Goal: Information Seeking & Learning: Learn about a topic

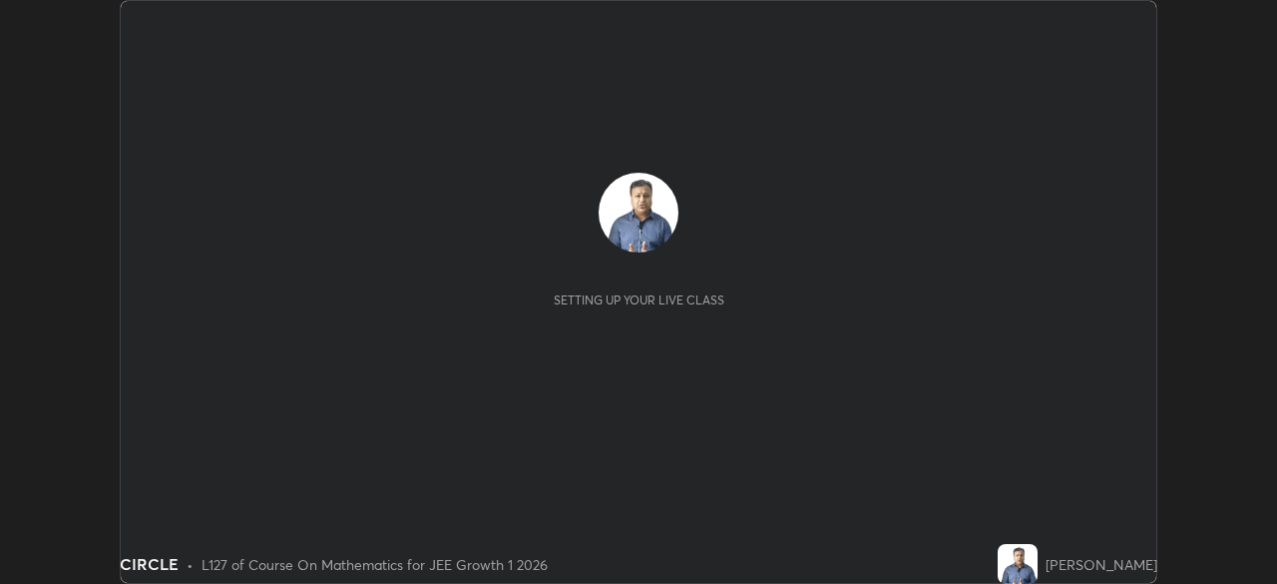
scroll to position [584, 1276]
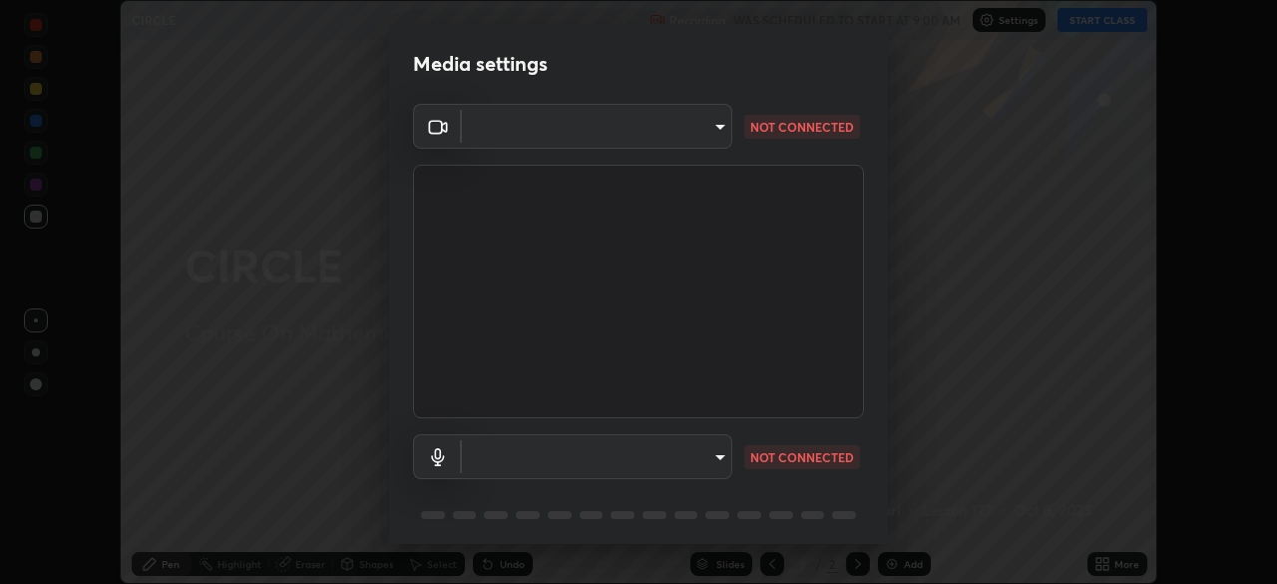
type input "b8f713a0fc2a4668ccd3874ce8ab2703f20e86d9f817921f365c1c4f78ca7a2c"
type input "communications"
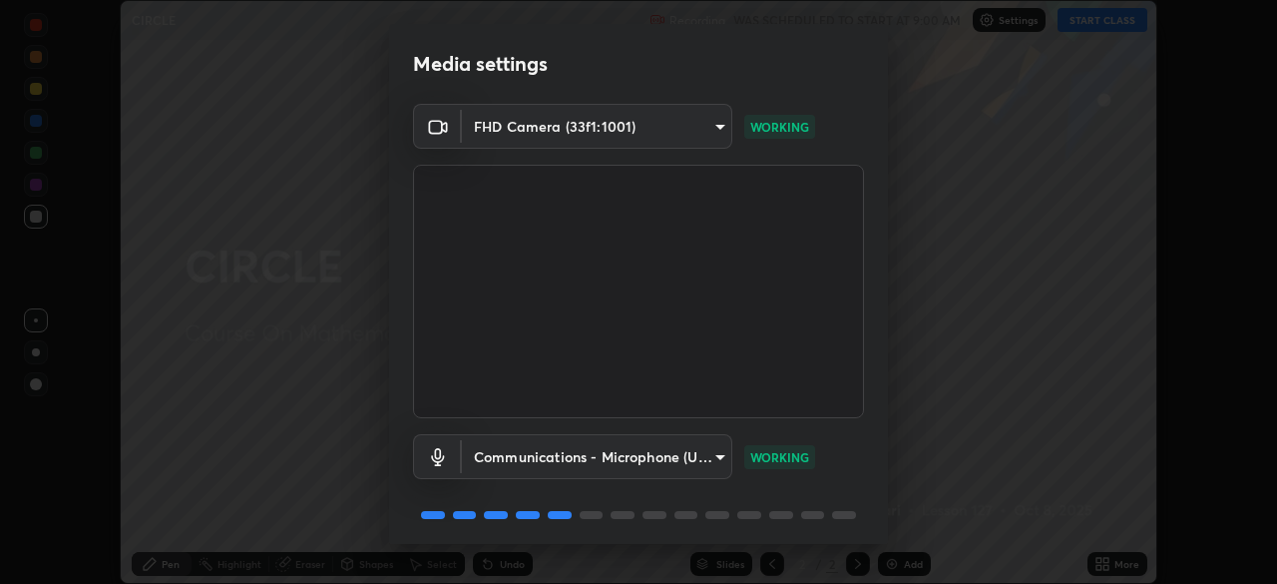
scroll to position [71, 0]
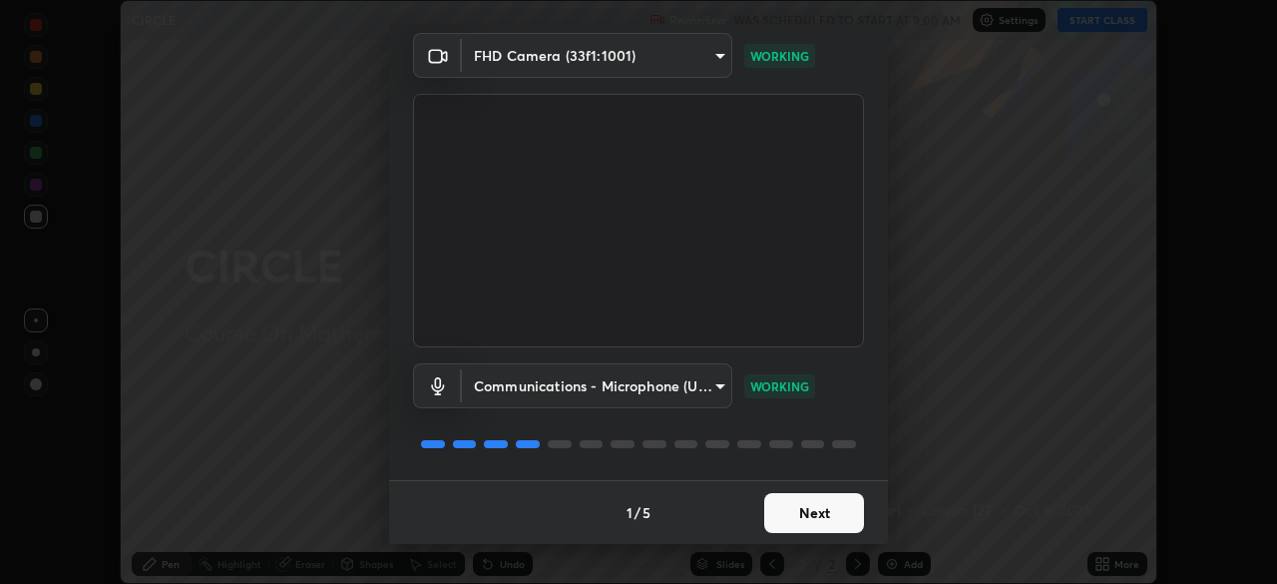
click at [808, 511] on button "Next" at bounding box center [814, 513] width 100 height 40
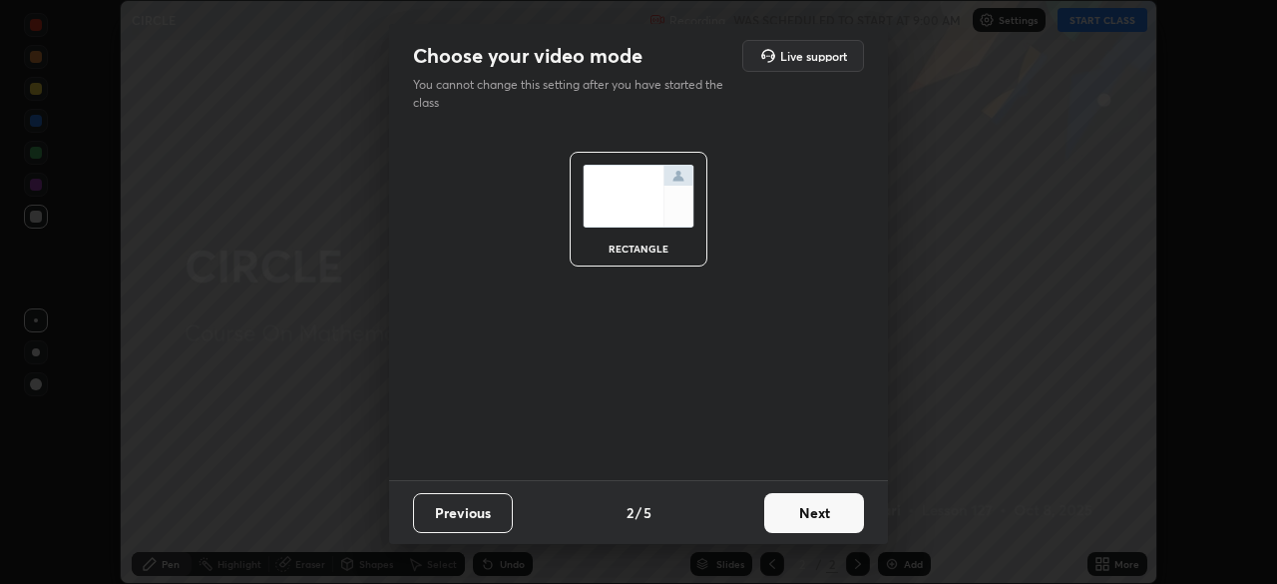
scroll to position [0, 0]
click at [813, 510] on button "Next" at bounding box center [814, 513] width 100 height 40
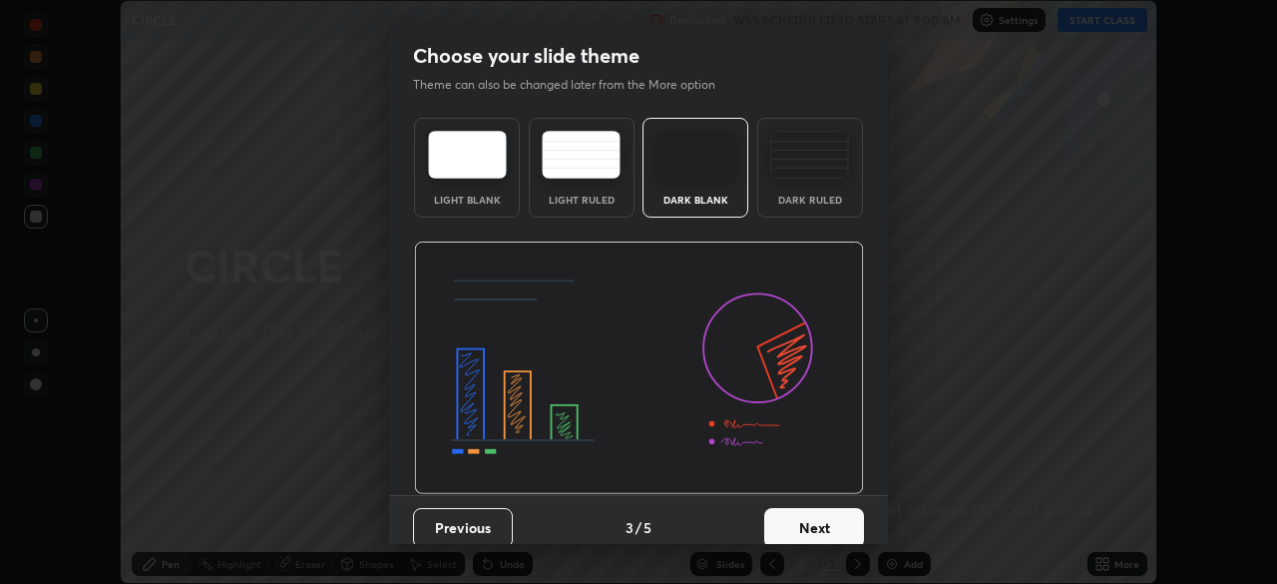
click at [813, 510] on button "Next" at bounding box center [814, 528] width 100 height 40
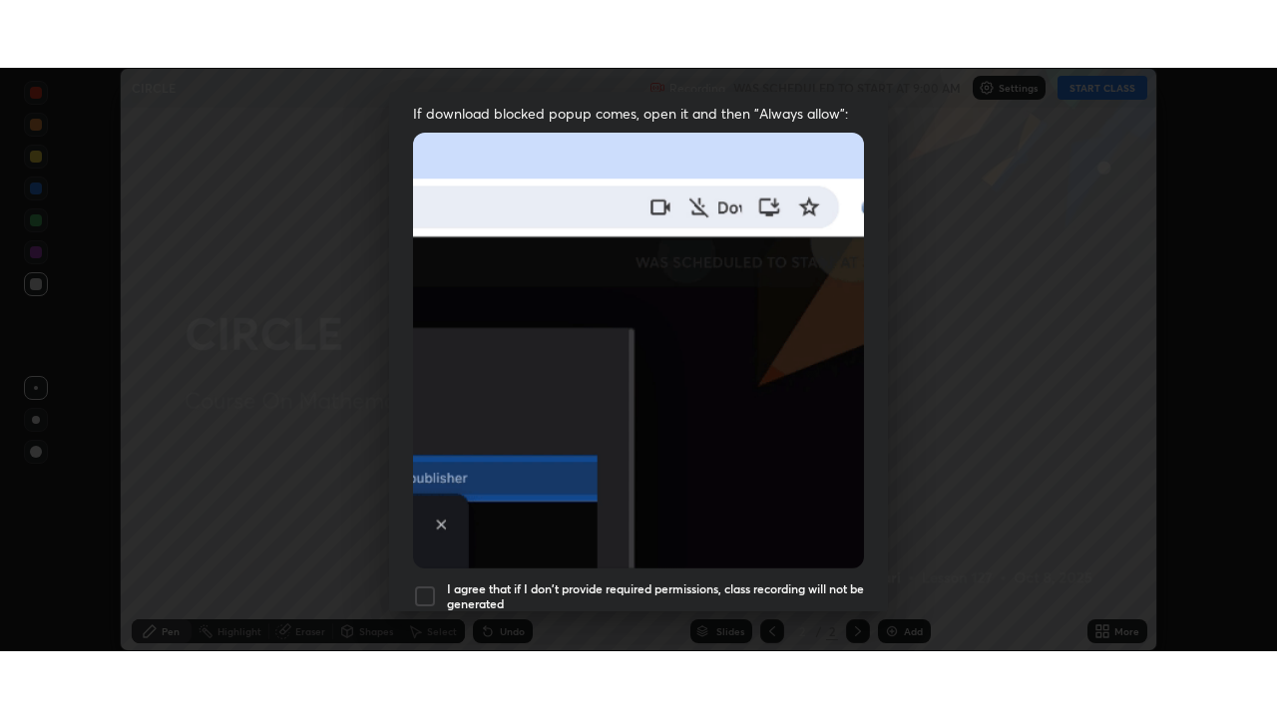
scroll to position [478, 0]
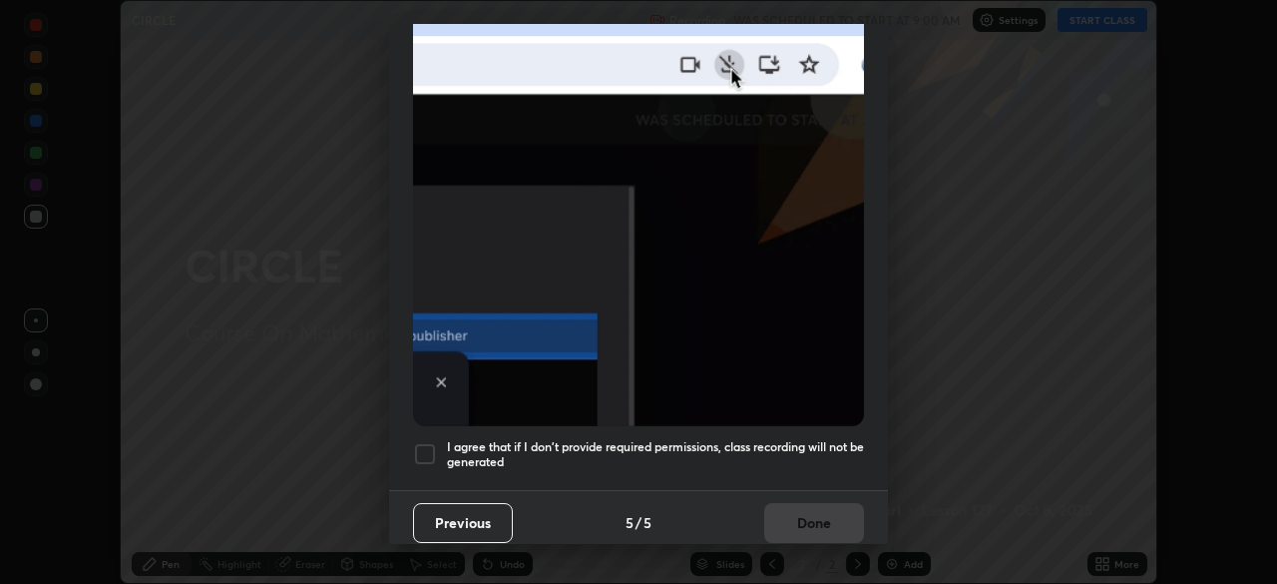
click at [741, 457] on h5 "I agree that if I don't provide required permissions, class recording will not …" at bounding box center [655, 454] width 417 height 31
click at [820, 518] on button "Done" at bounding box center [814, 523] width 100 height 40
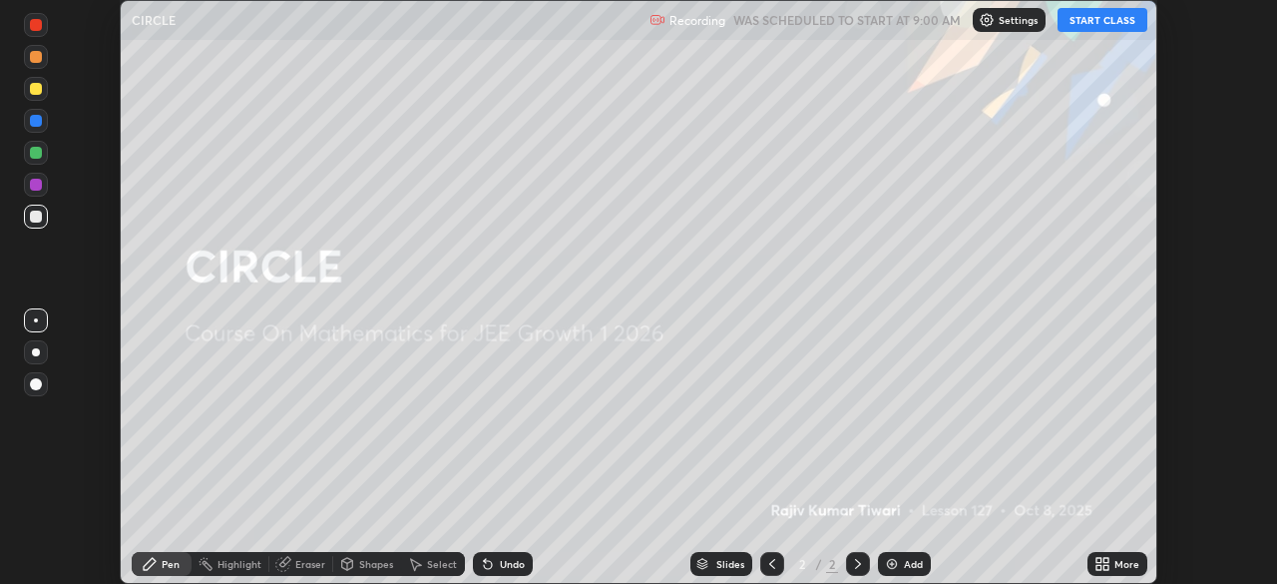
click at [1097, 27] on button "START CLASS" at bounding box center [1102, 20] width 90 height 24
click at [1107, 22] on button "START CLASS" at bounding box center [1102, 20] width 90 height 24
click at [1120, 568] on div "More" at bounding box center [1126, 564] width 25 height 10
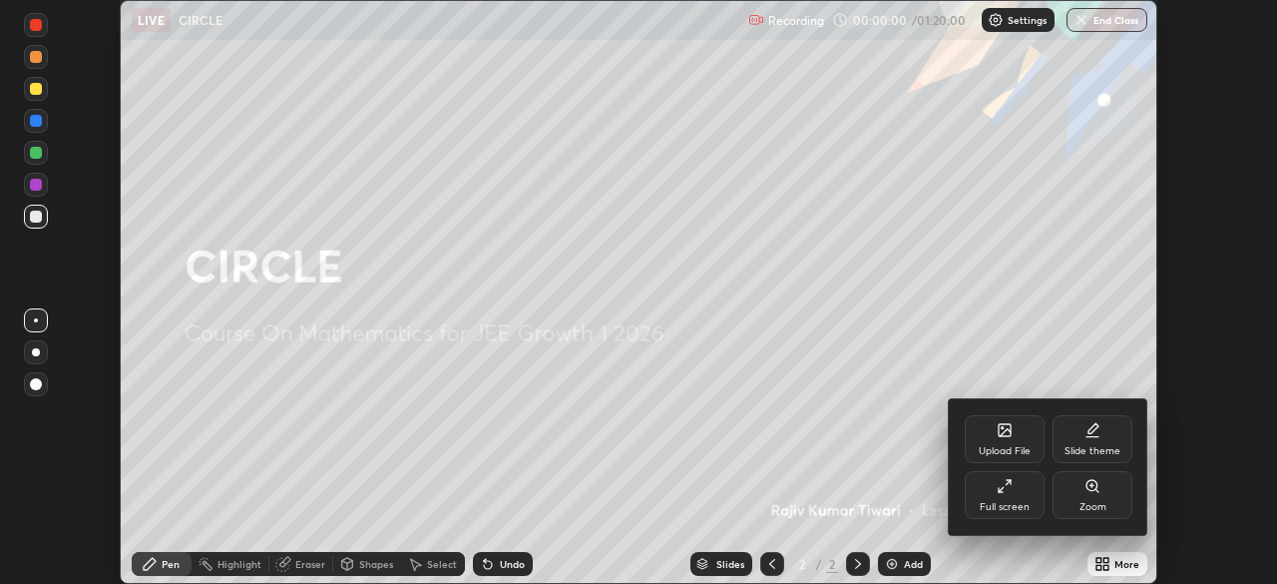
click at [1010, 495] on div "Full screen" at bounding box center [1005, 495] width 80 height 48
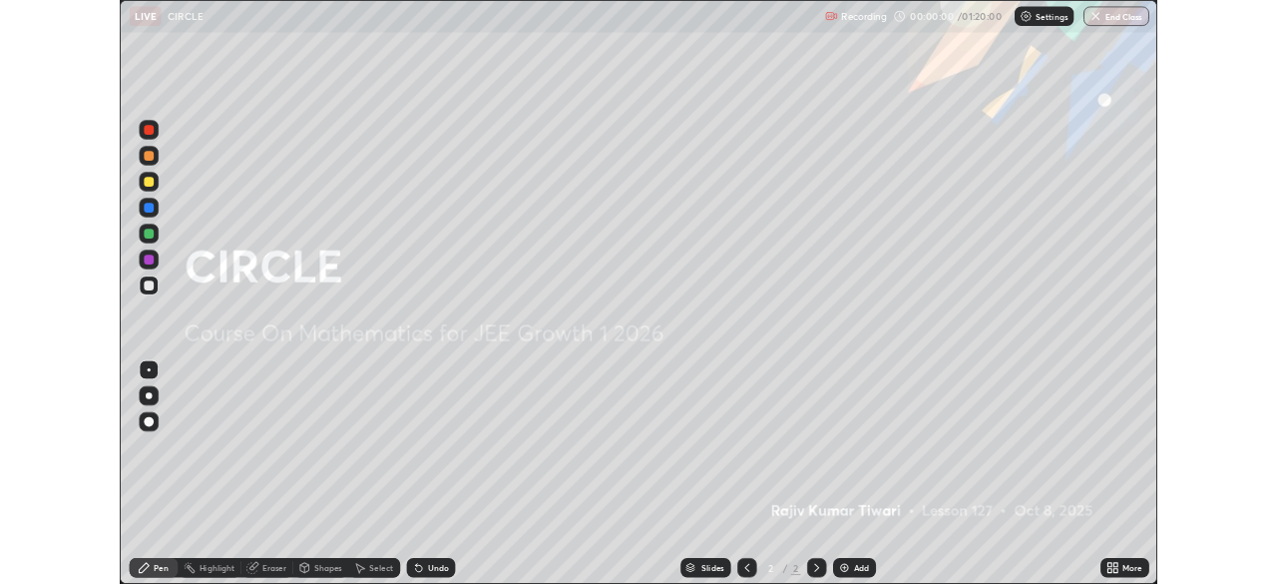
scroll to position [718, 1277]
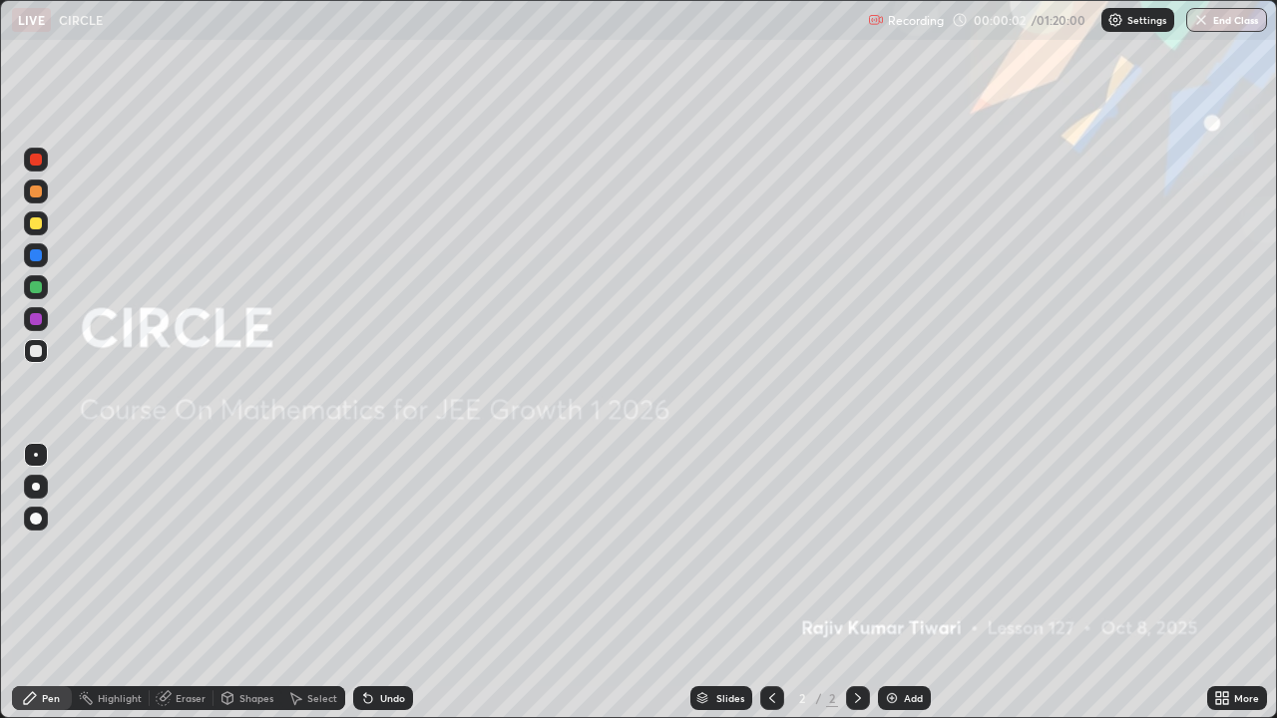
click at [896, 583] on img at bounding box center [892, 698] width 16 height 16
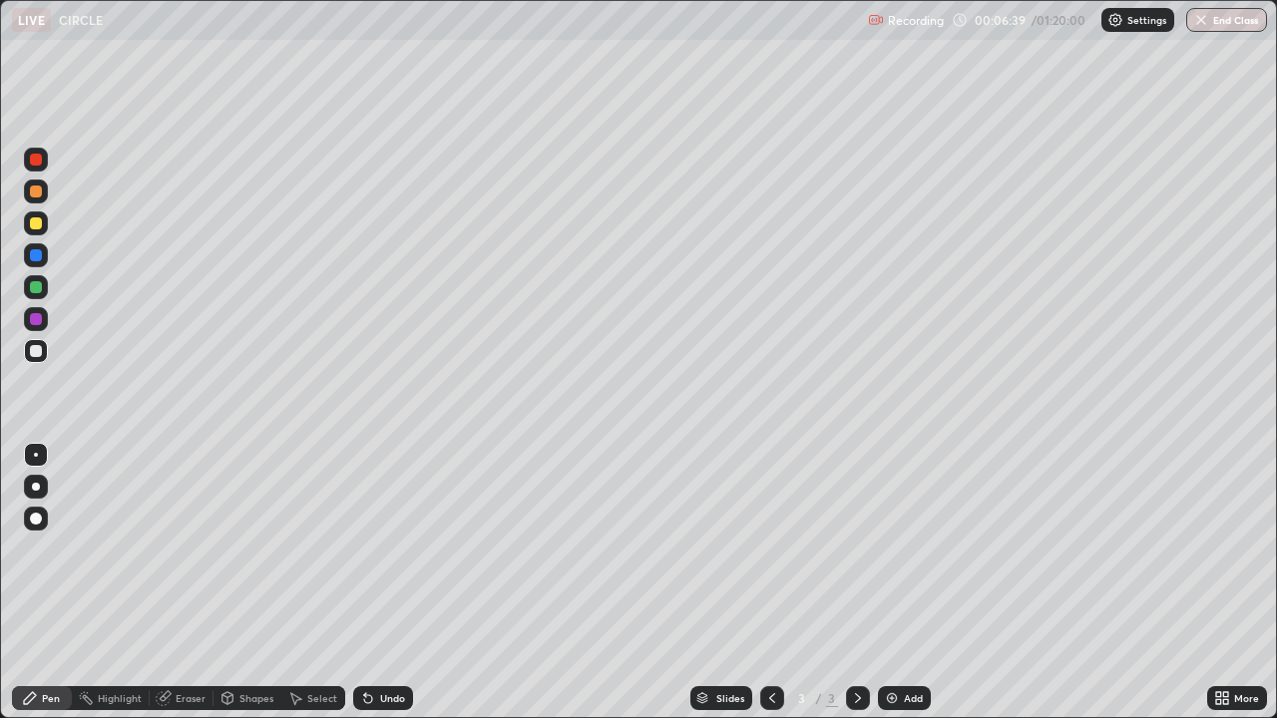
click at [904, 583] on div "Add" at bounding box center [913, 698] width 19 height 10
click at [39, 259] on div at bounding box center [36, 255] width 12 height 12
click at [37, 324] on div at bounding box center [36, 319] width 12 height 12
click at [43, 220] on div at bounding box center [36, 223] width 24 height 24
click at [184, 583] on div "Eraser" at bounding box center [191, 698] width 30 height 10
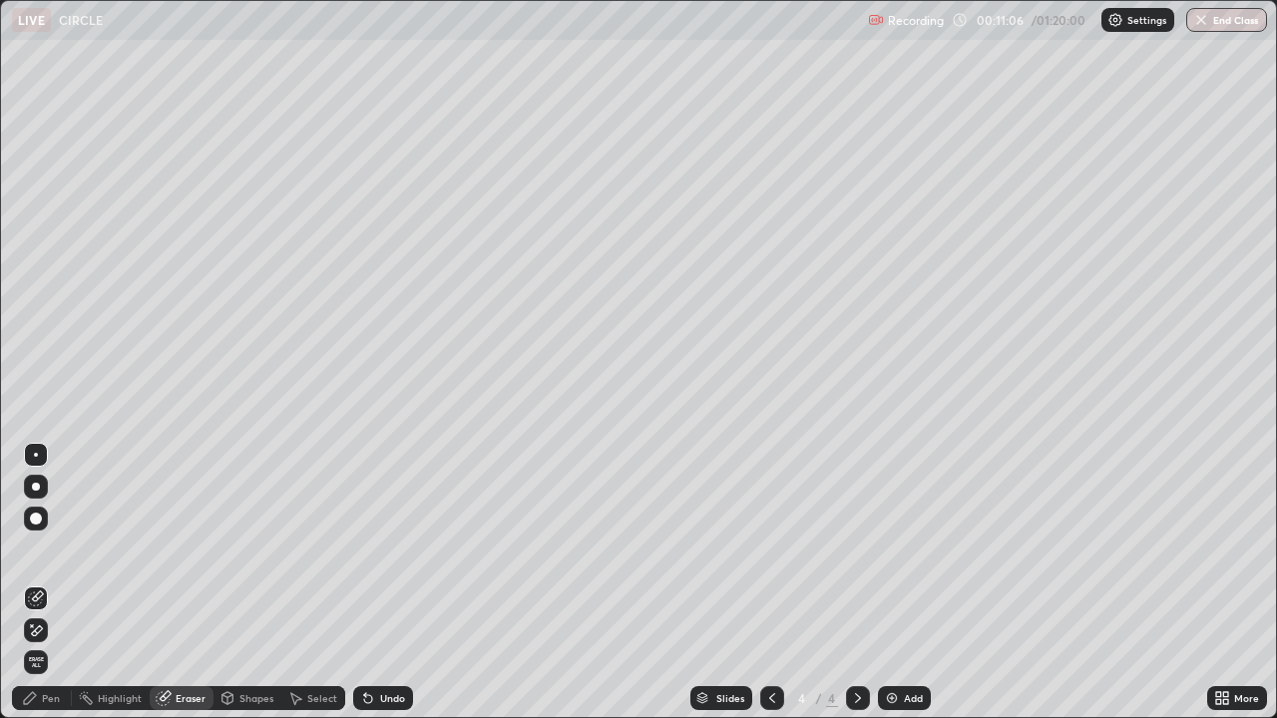
click at [38, 583] on div "Pen" at bounding box center [42, 698] width 60 height 24
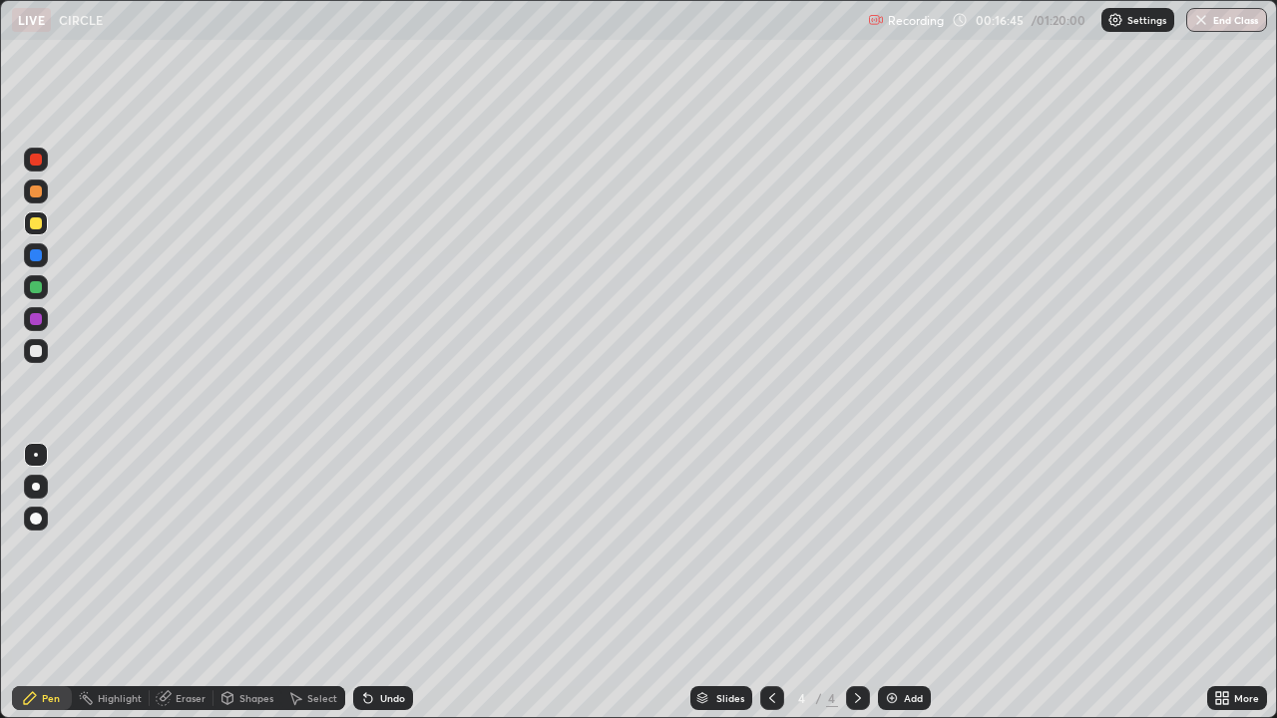
click at [908, 583] on div "Add" at bounding box center [913, 698] width 19 height 10
click at [907, 583] on div "Add" at bounding box center [913, 698] width 19 height 10
click at [182, 583] on div "Eraser" at bounding box center [191, 698] width 30 height 10
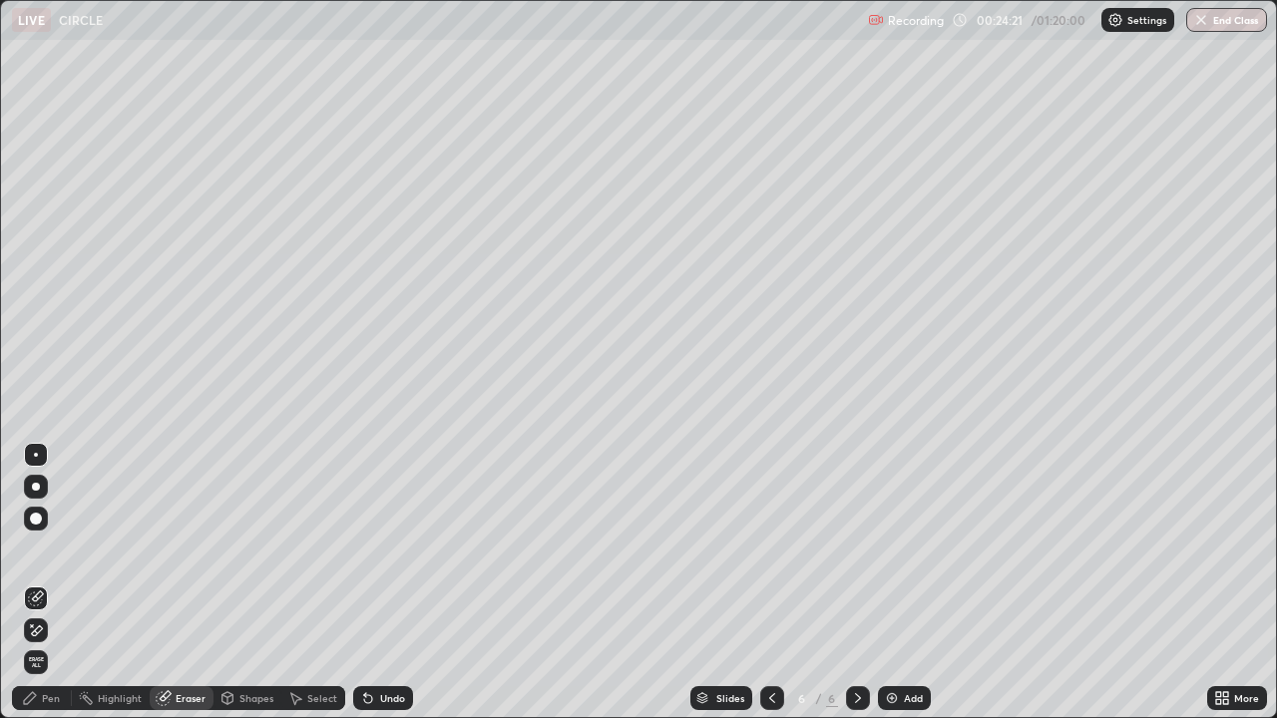
click at [32, 583] on icon at bounding box center [32, 625] width 2 height 2
click at [51, 583] on div "Pen" at bounding box center [51, 698] width 18 height 10
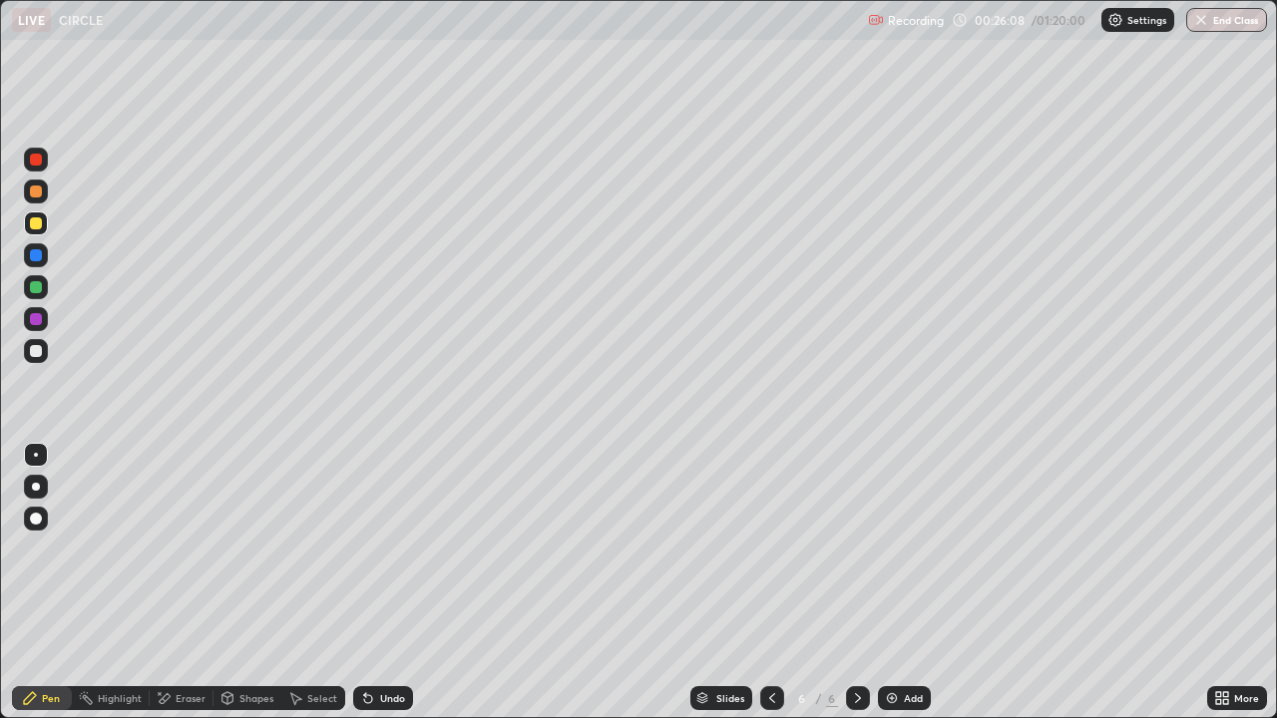
click at [42, 359] on div at bounding box center [36, 351] width 24 height 24
click at [186, 583] on div "Eraser" at bounding box center [191, 698] width 30 height 10
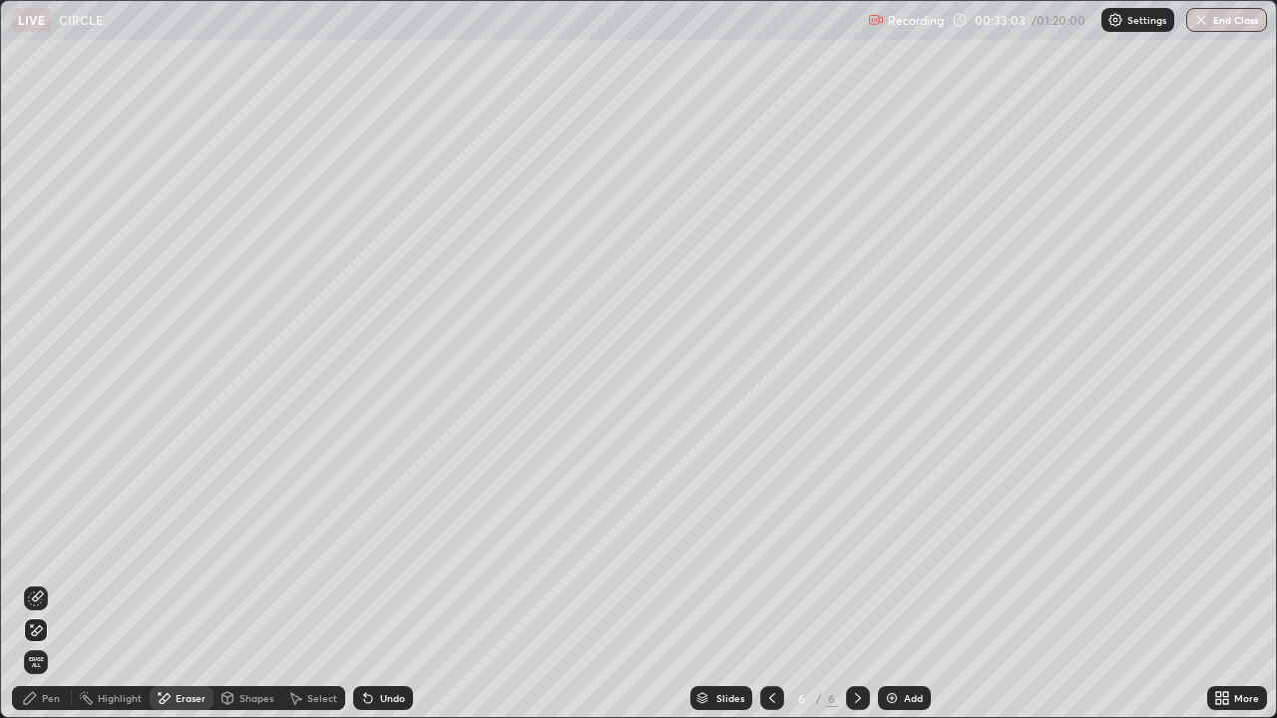
click at [47, 583] on div "Pen" at bounding box center [51, 698] width 18 height 10
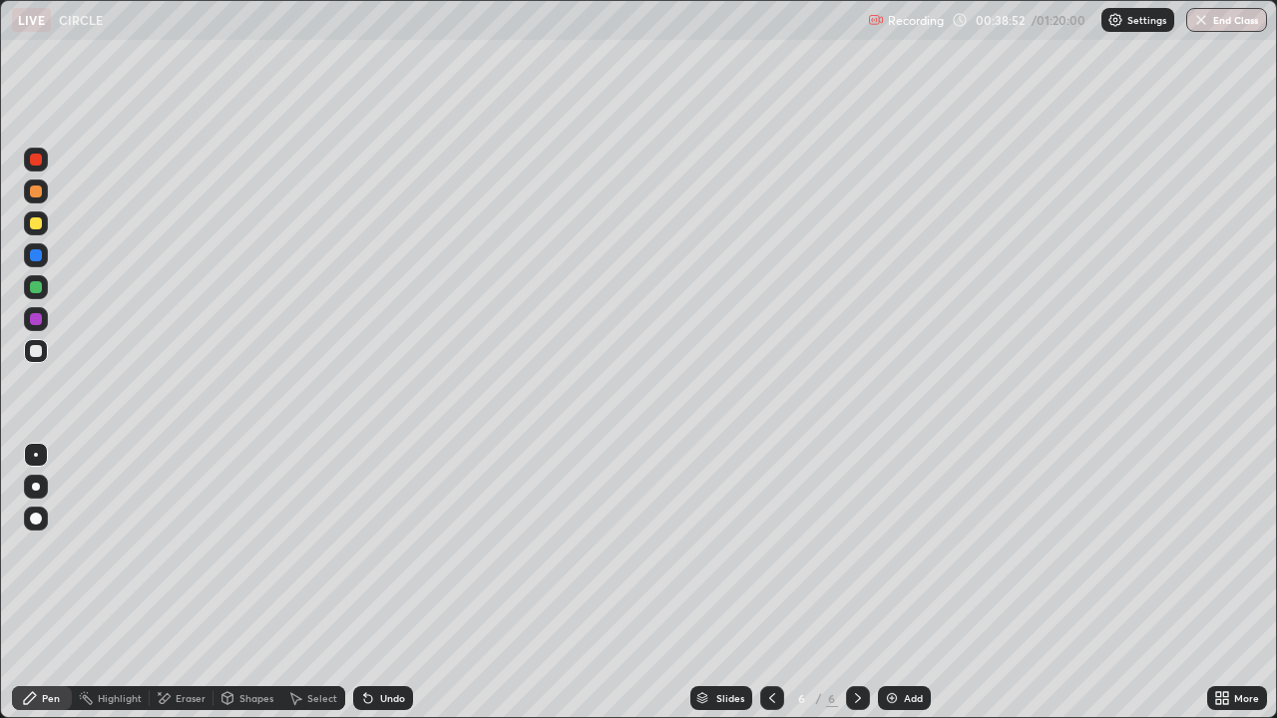
click at [895, 583] on img at bounding box center [892, 698] width 16 height 16
click at [897, 583] on div "Add" at bounding box center [904, 698] width 53 height 24
click at [41, 227] on div at bounding box center [36, 223] width 24 height 24
click at [618, 583] on div "Slides 8 / 8 Add" at bounding box center [810, 698] width 794 height 40
click at [895, 583] on img at bounding box center [892, 698] width 16 height 16
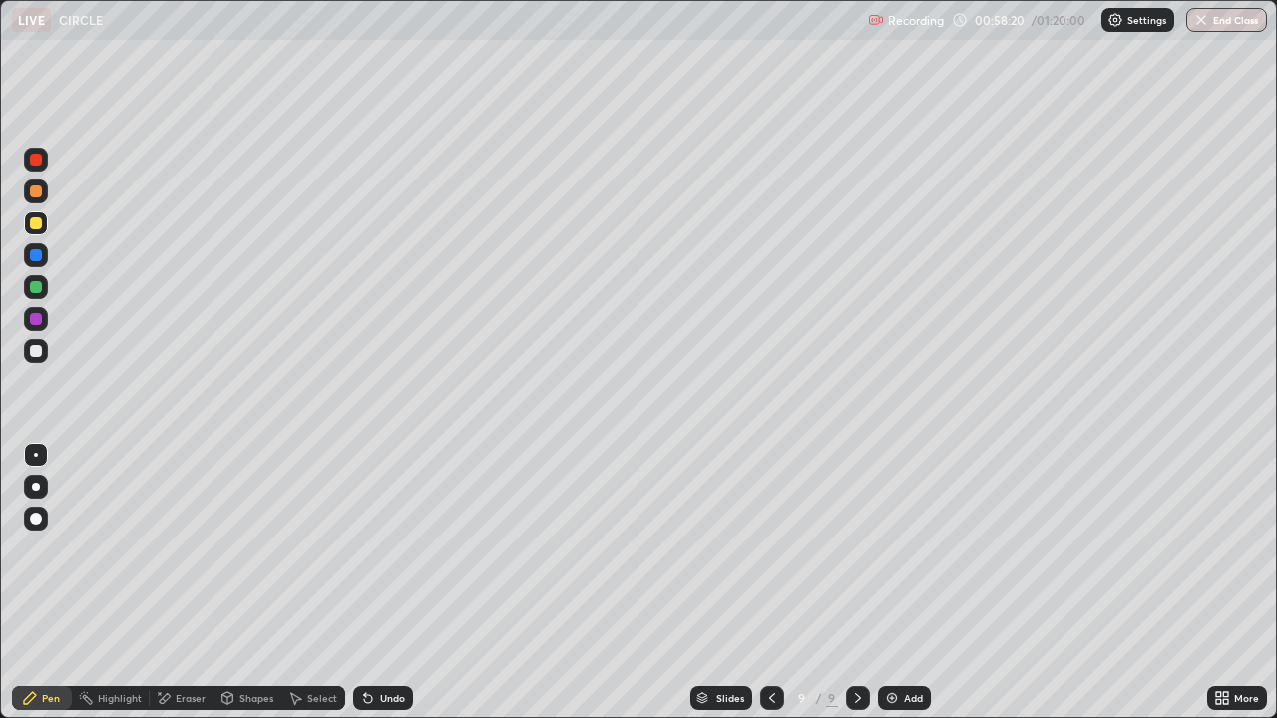
click at [236, 583] on div "Shapes" at bounding box center [247, 698] width 68 height 24
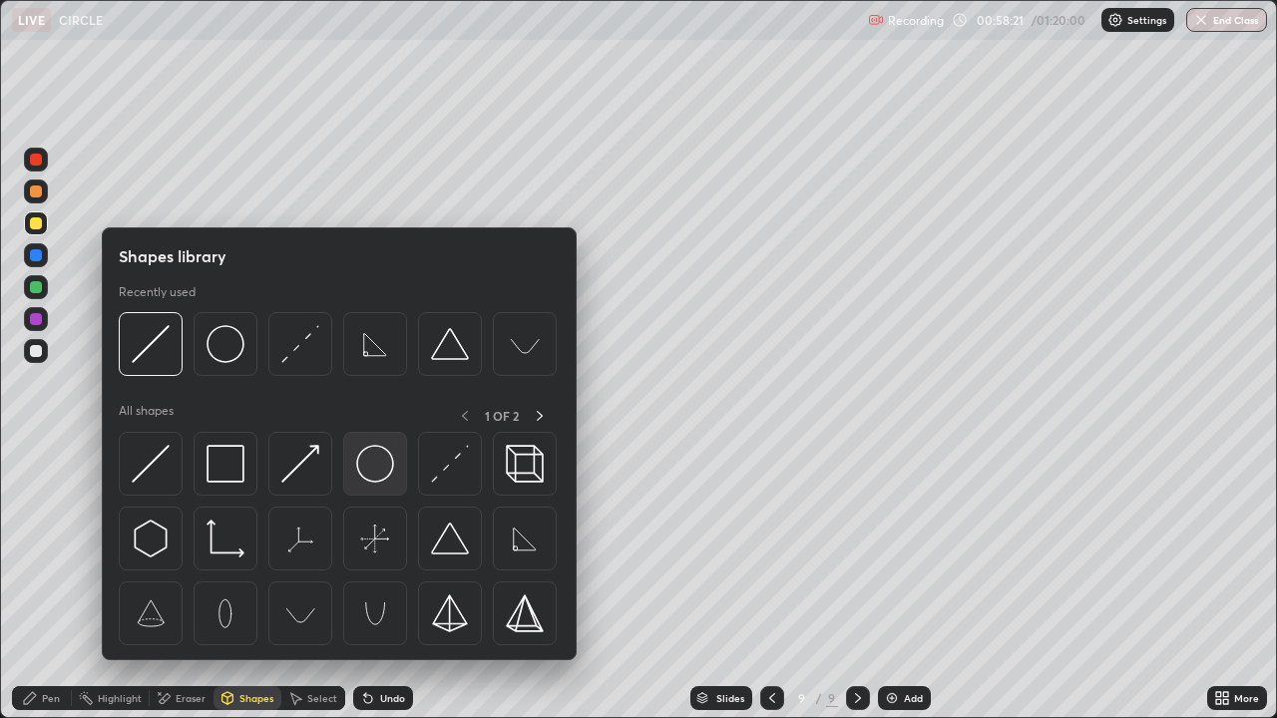
click at [387, 480] on img at bounding box center [375, 464] width 38 height 38
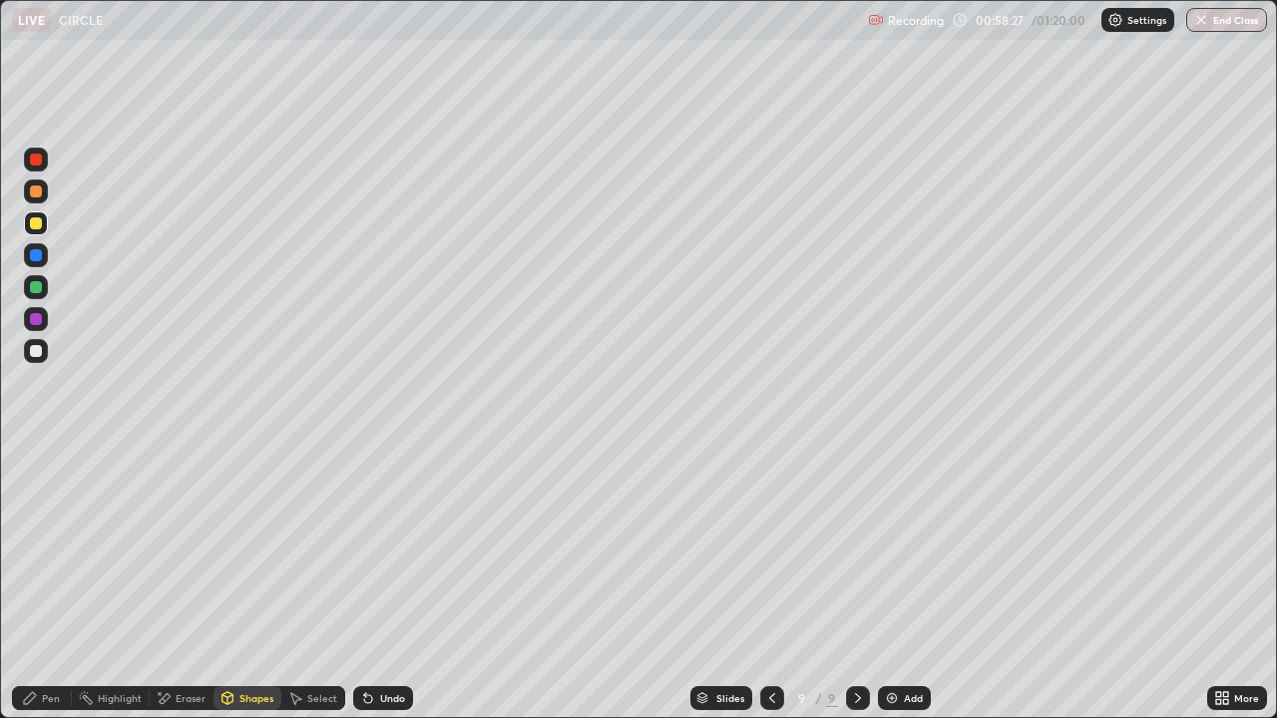
click at [242, 583] on div "Shapes" at bounding box center [256, 698] width 34 height 10
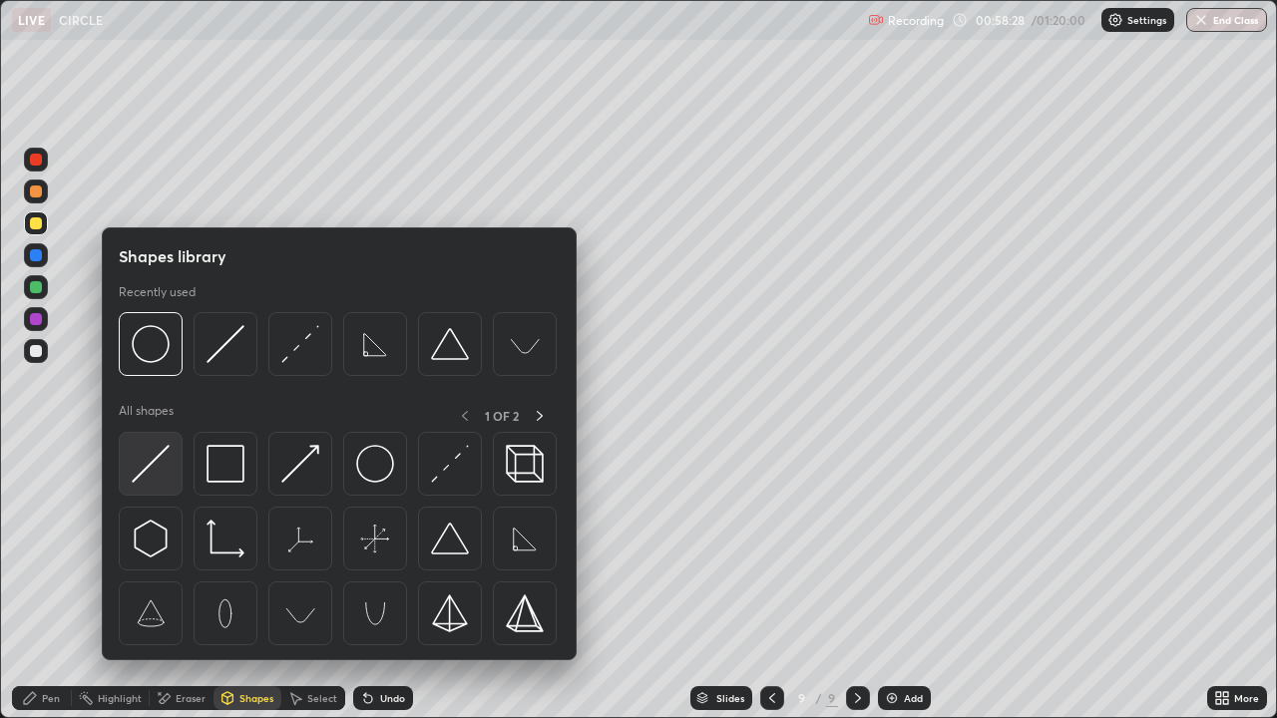
click at [147, 468] on img at bounding box center [151, 464] width 38 height 38
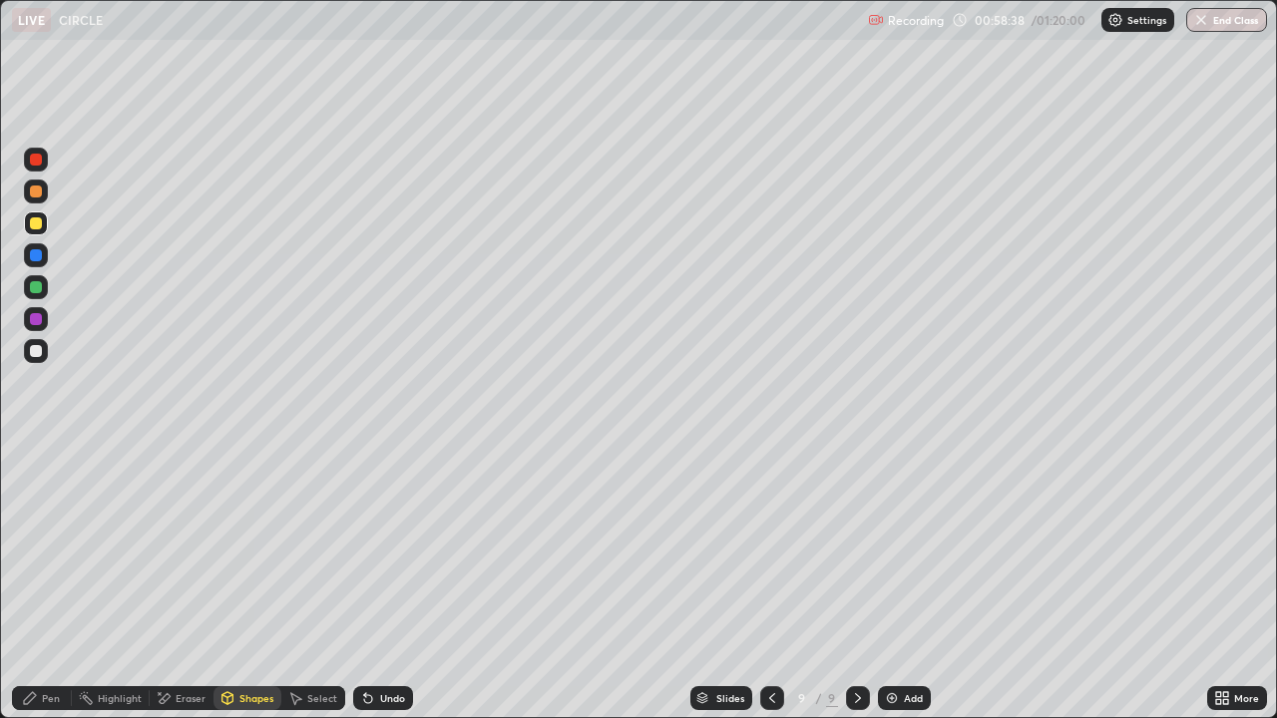
click at [246, 583] on div "Shapes" at bounding box center [256, 698] width 34 height 10
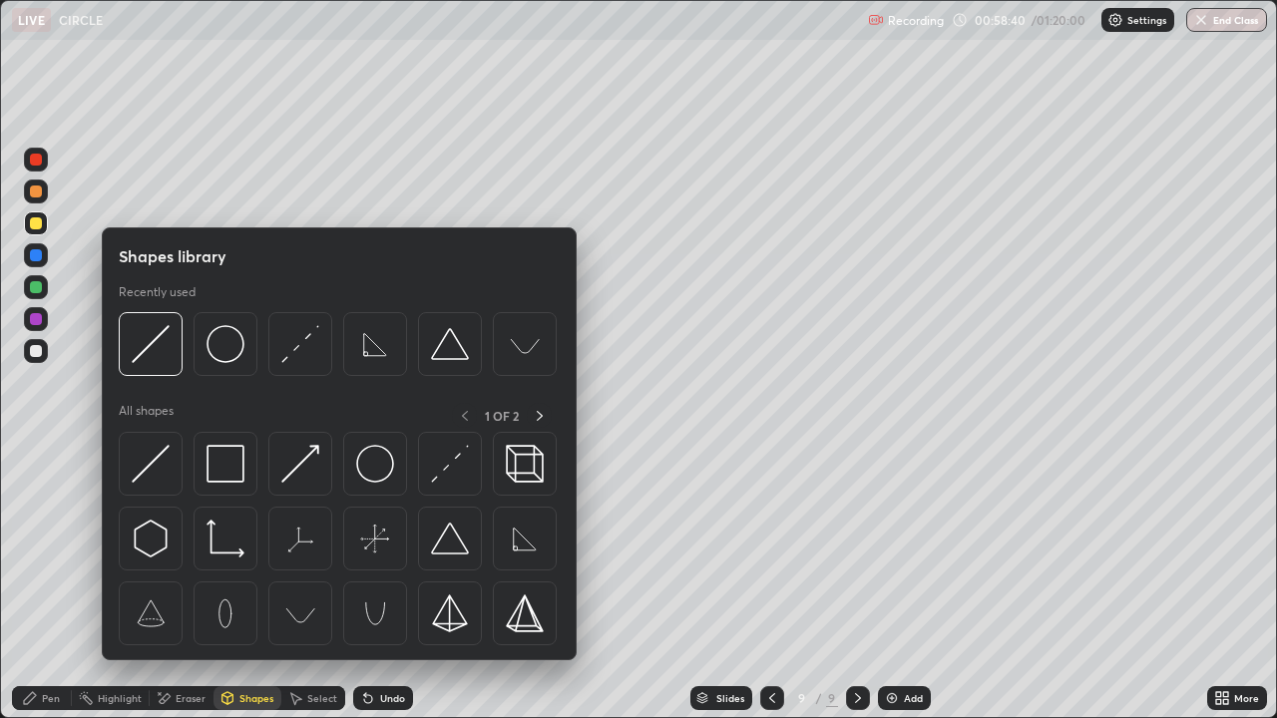
click at [36, 256] on div at bounding box center [36, 255] width 12 height 12
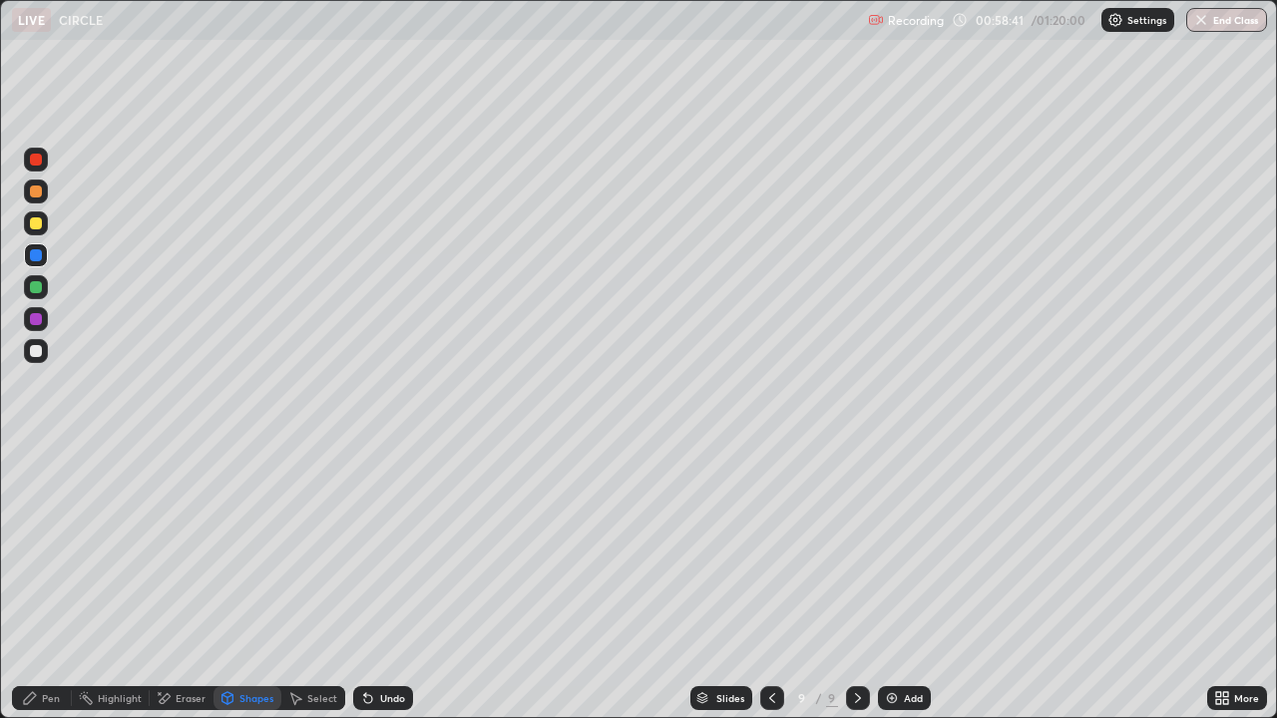
click at [242, 583] on div "Shapes" at bounding box center [256, 698] width 34 height 10
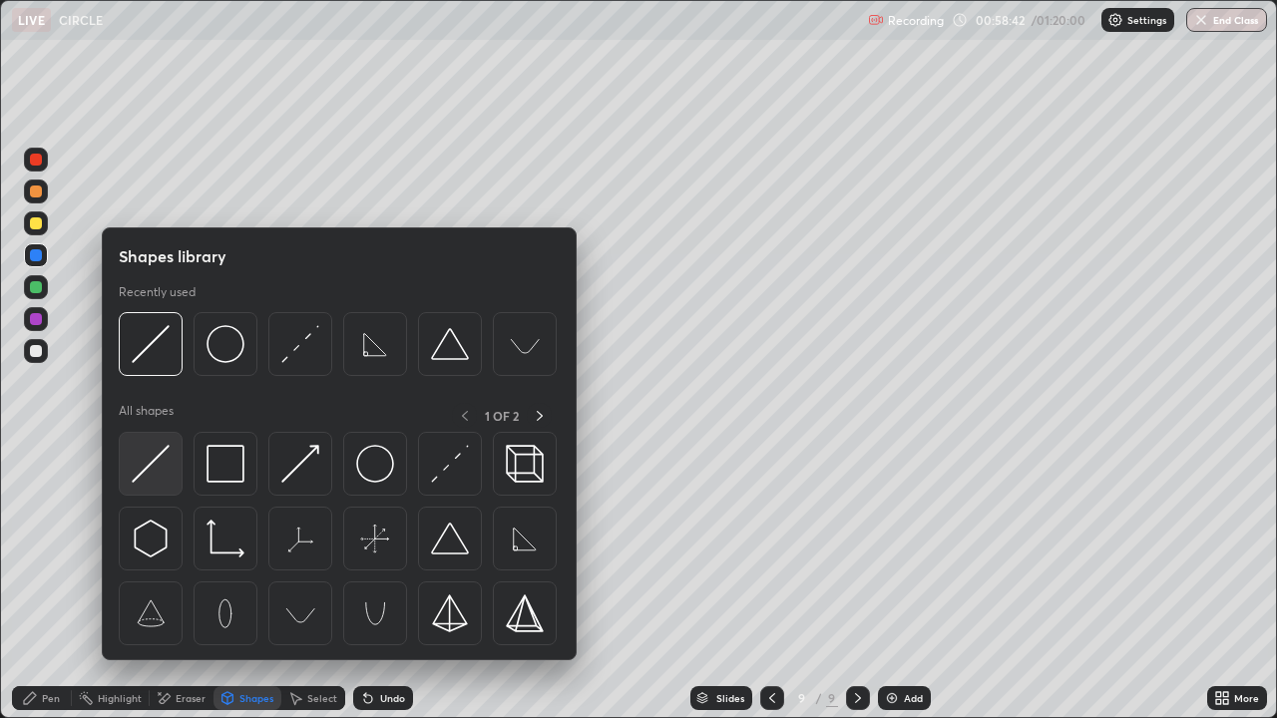
click at [143, 467] on img at bounding box center [151, 464] width 38 height 38
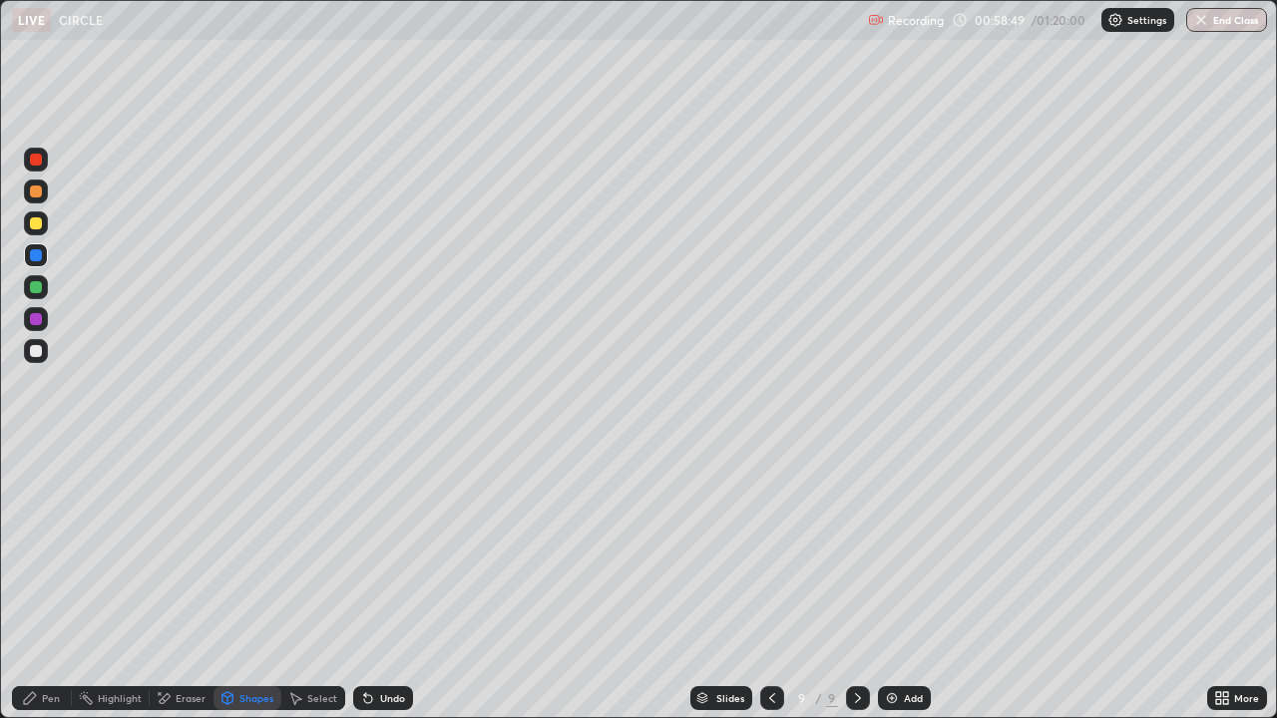
click at [53, 583] on div "Pen" at bounding box center [51, 698] width 18 height 10
click at [32, 225] on div at bounding box center [36, 223] width 12 height 12
click at [899, 583] on div "Add" at bounding box center [904, 698] width 53 height 24
click at [242, 583] on div "Shapes" at bounding box center [256, 698] width 34 height 10
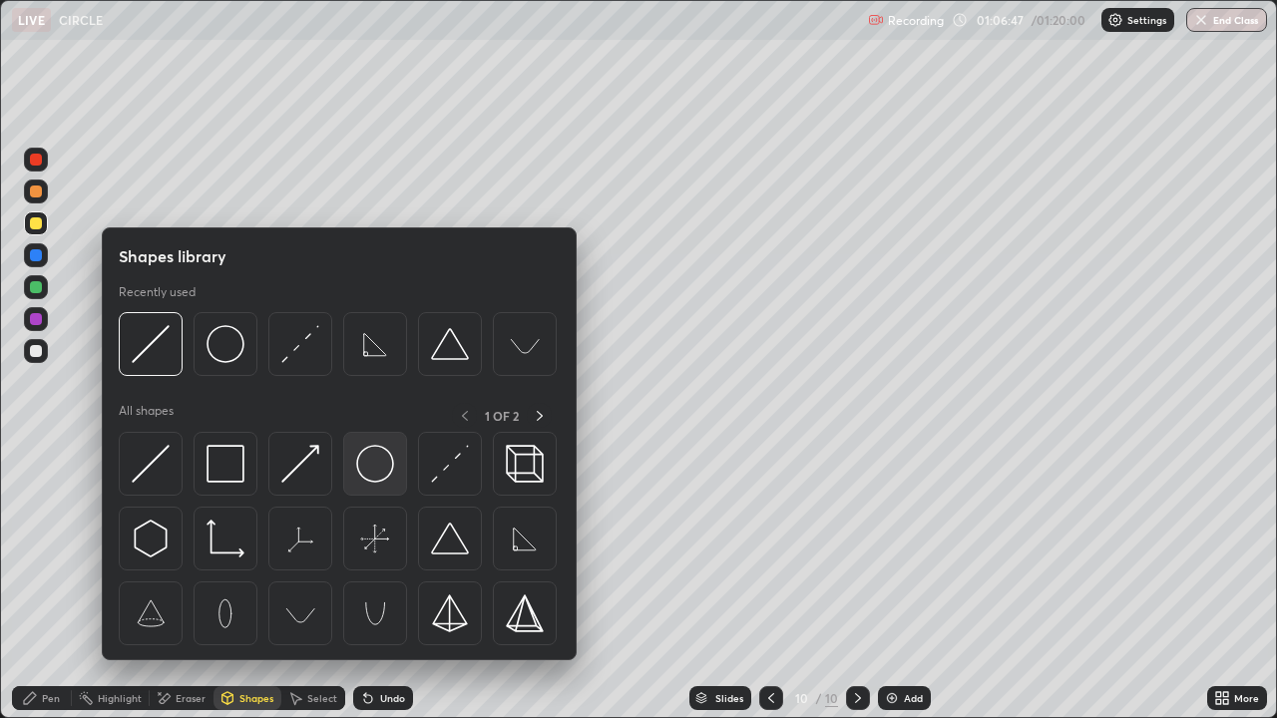
click at [360, 468] on img at bounding box center [375, 464] width 38 height 38
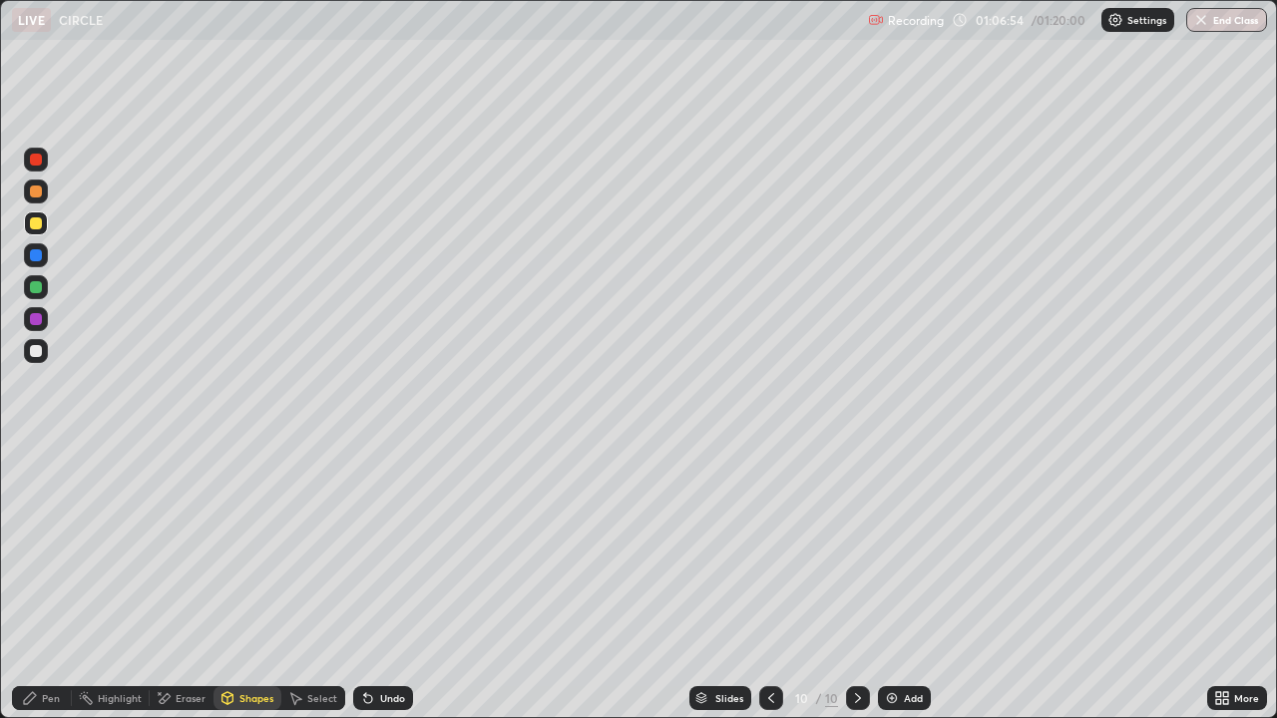
click at [234, 583] on div "Shapes" at bounding box center [247, 698] width 68 height 24
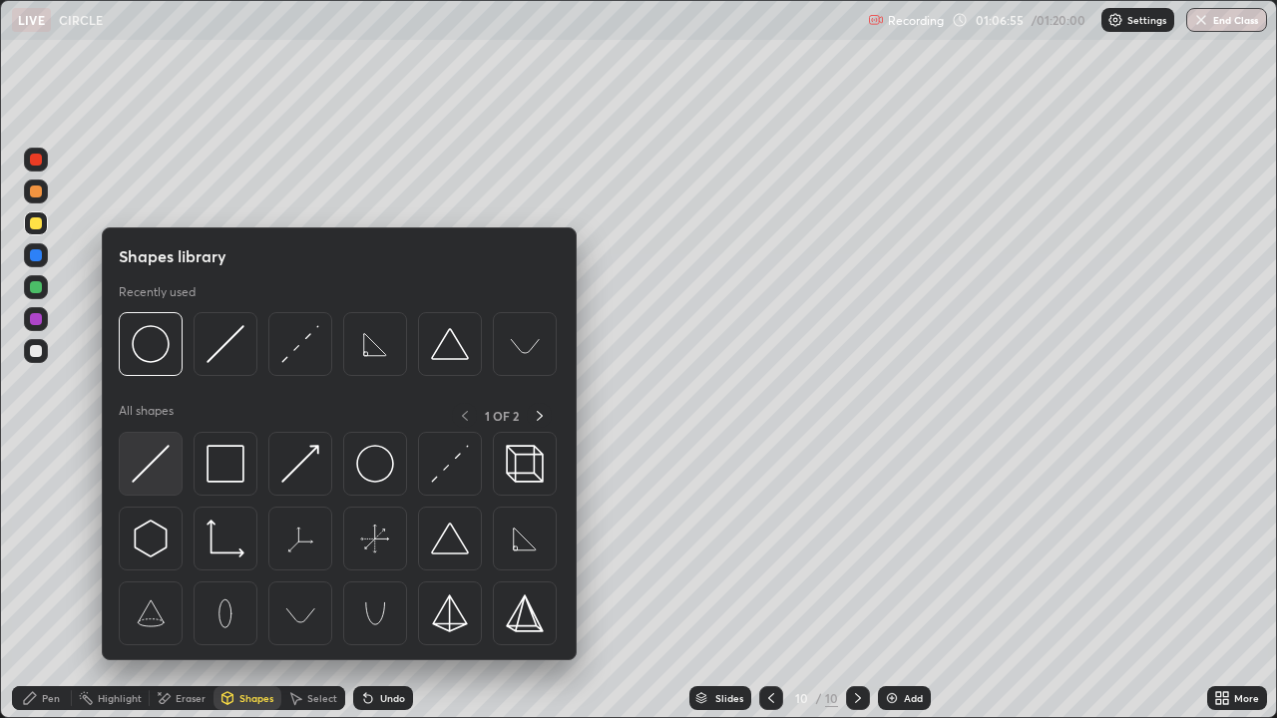
click at [146, 468] on img at bounding box center [151, 464] width 38 height 38
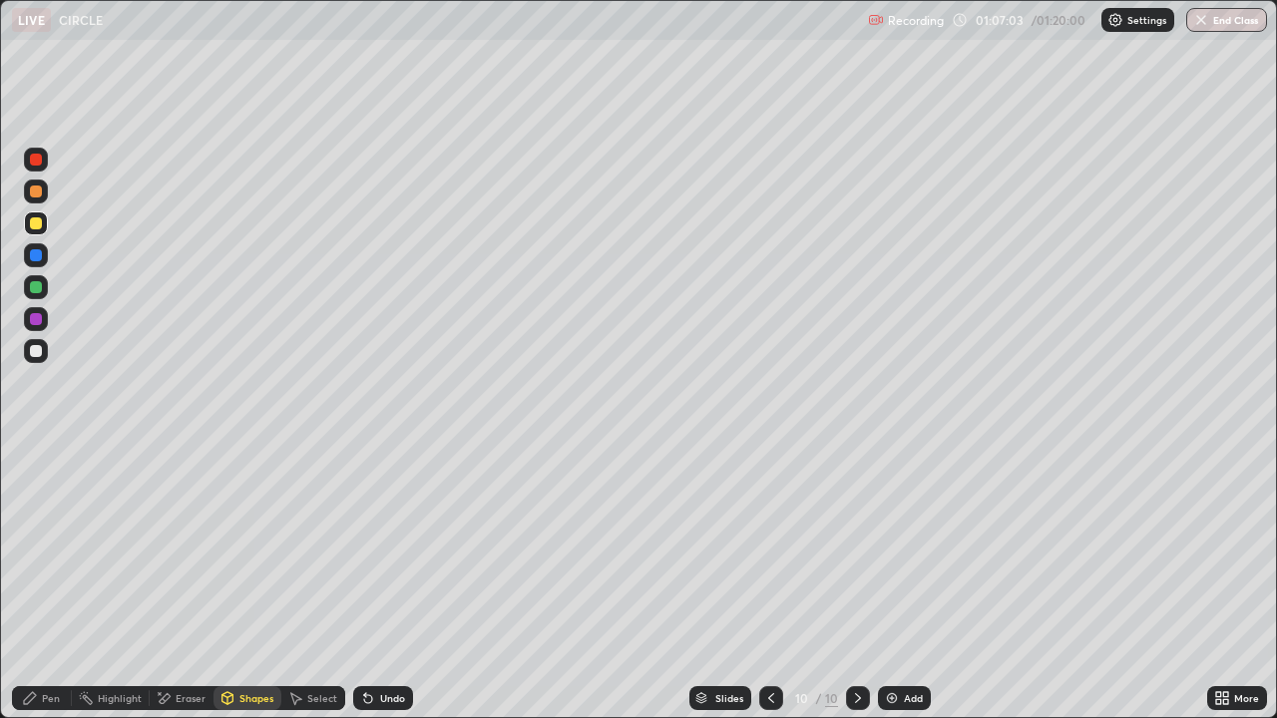
click at [39, 583] on div "Pen" at bounding box center [42, 698] width 60 height 24
click at [45, 583] on div "Pen" at bounding box center [51, 698] width 18 height 10
click at [38, 583] on icon at bounding box center [30, 698] width 16 height 16
click at [236, 583] on div "Shapes" at bounding box center [247, 698] width 68 height 24
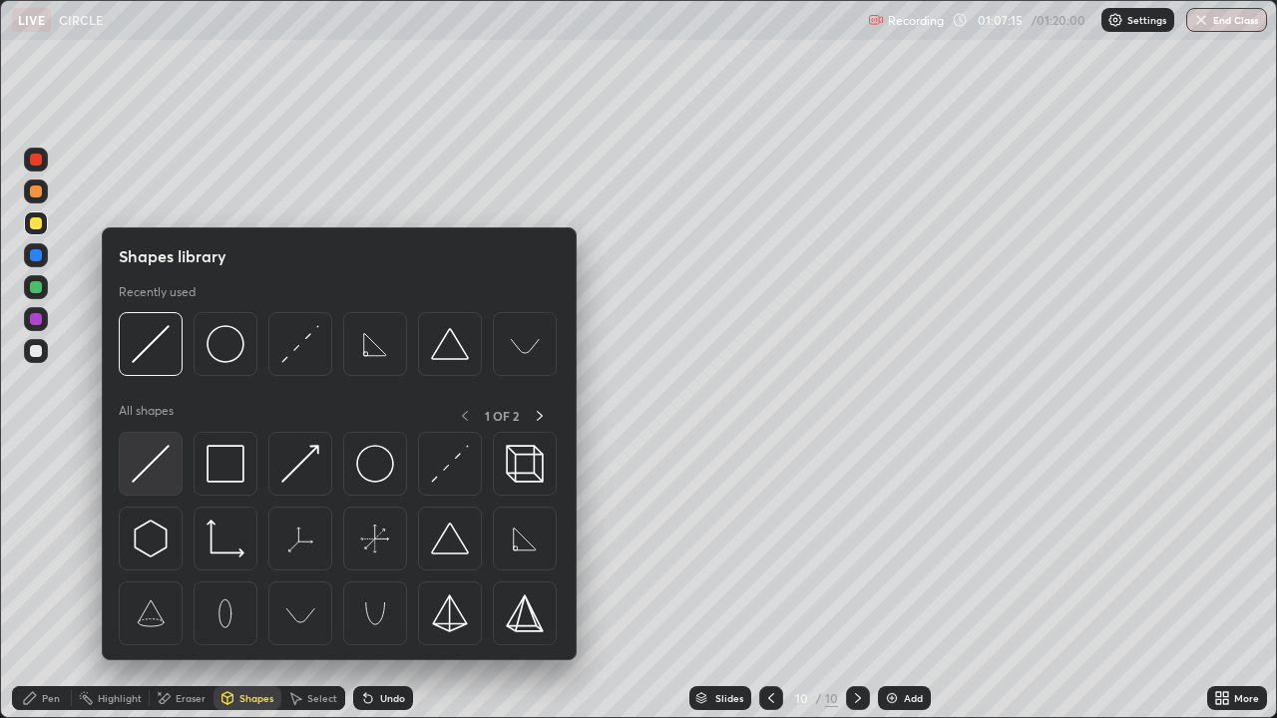
click at [144, 472] on img at bounding box center [151, 464] width 38 height 38
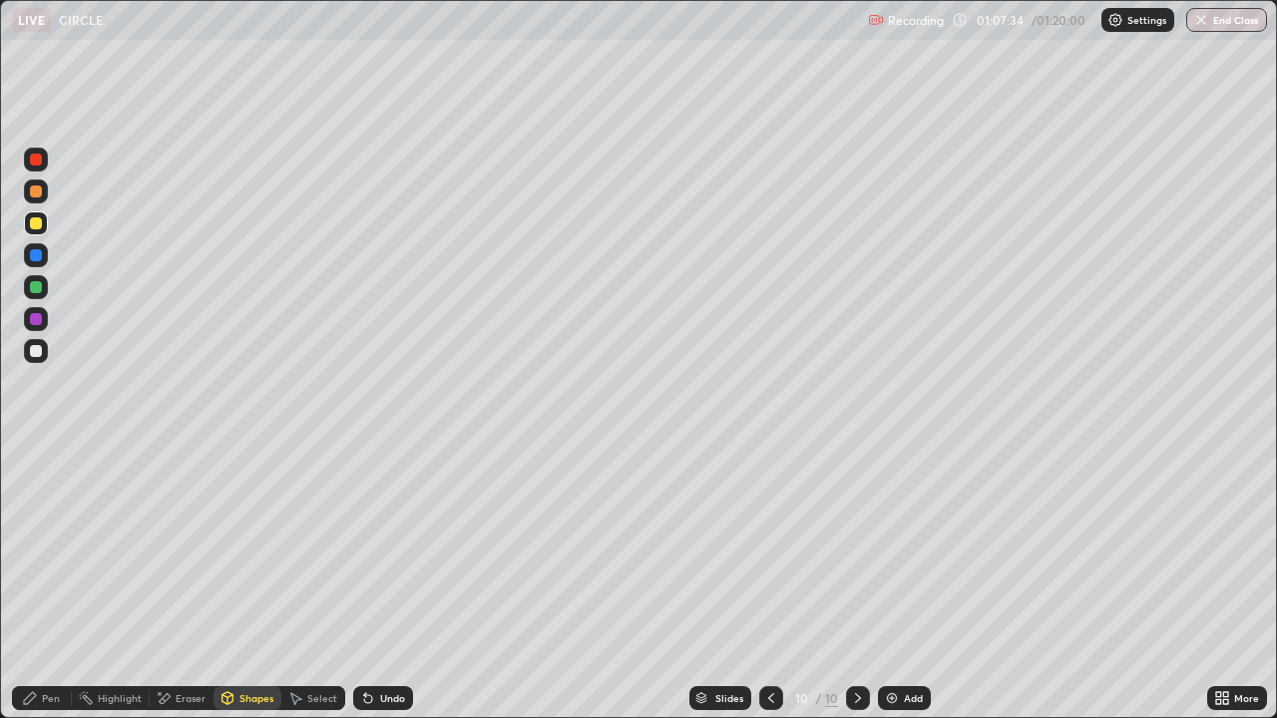
click at [41, 583] on div "Pen" at bounding box center [42, 698] width 60 height 24
click at [769, 583] on icon at bounding box center [771, 698] width 16 height 16
click at [858, 583] on icon at bounding box center [858, 698] width 16 height 16
click at [904, 583] on div "Add" at bounding box center [913, 698] width 19 height 10
click at [772, 583] on icon at bounding box center [772, 698] width 16 height 16
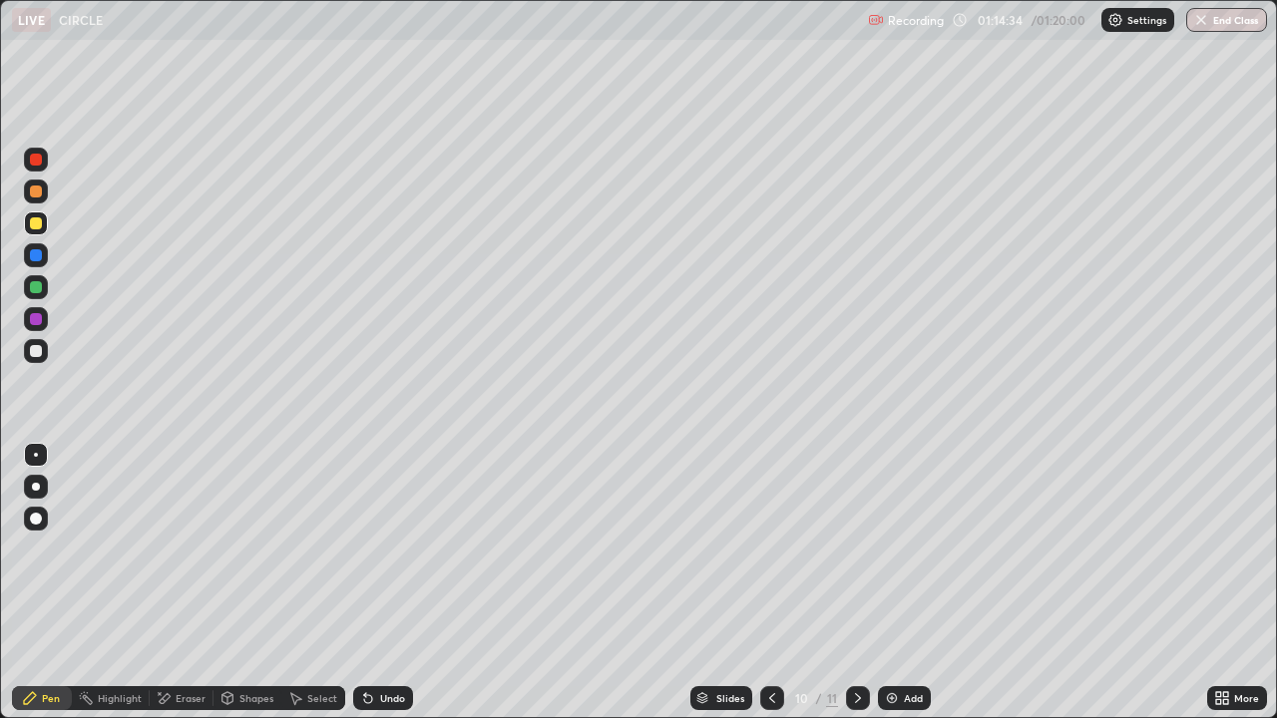
click at [37, 193] on div at bounding box center [36, 192] width 12 height 12
click at [1231, 25] on button "End Class" at bounding box center [1227, 20] width 79 height 24
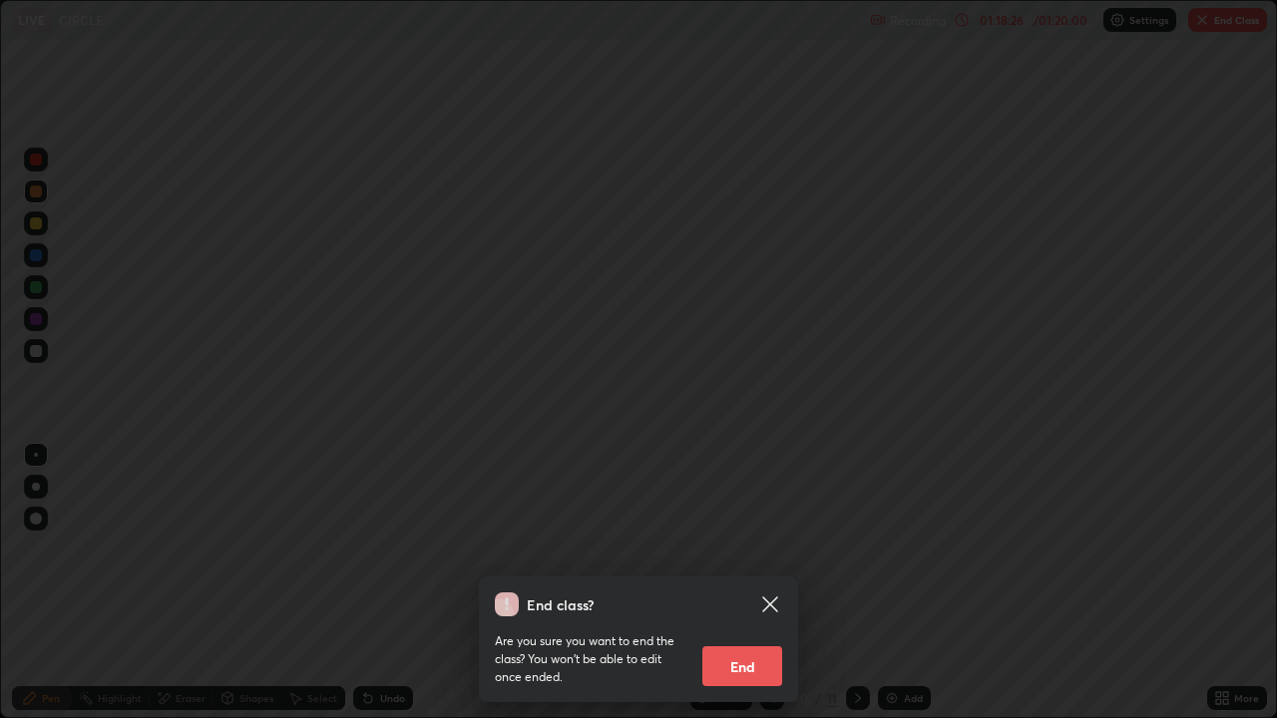
click at [758, 583] on button "End" at bounding box center [742, 666] width 80 height 40
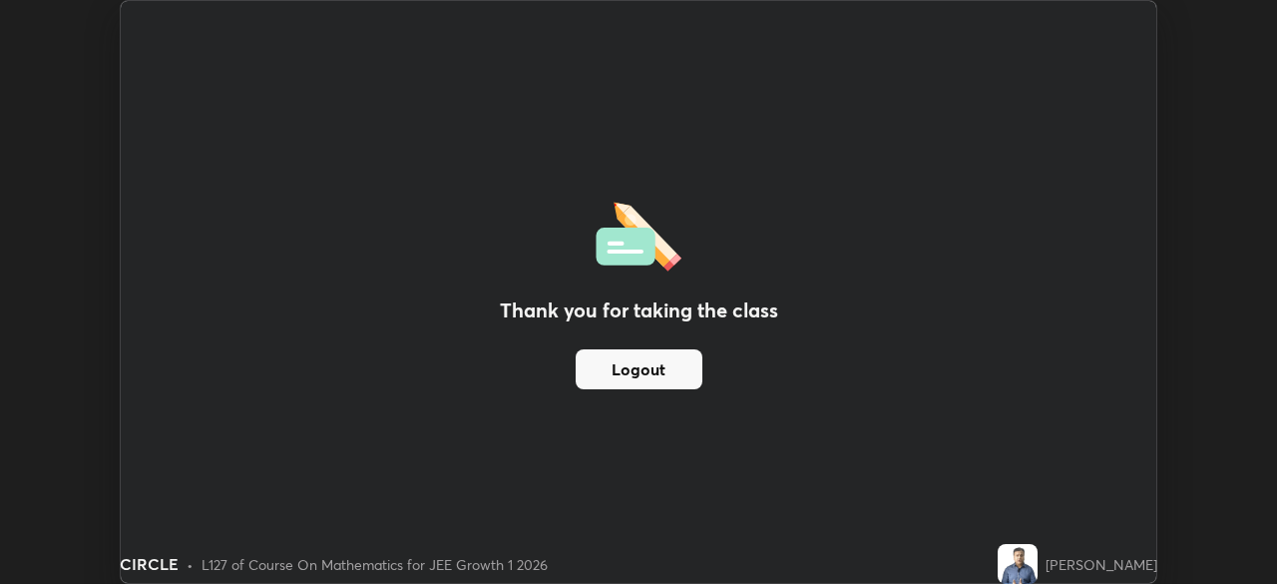
scroll to position [99176, 98482]
